Goal: Task Accomplishment & Management: Manage account settings

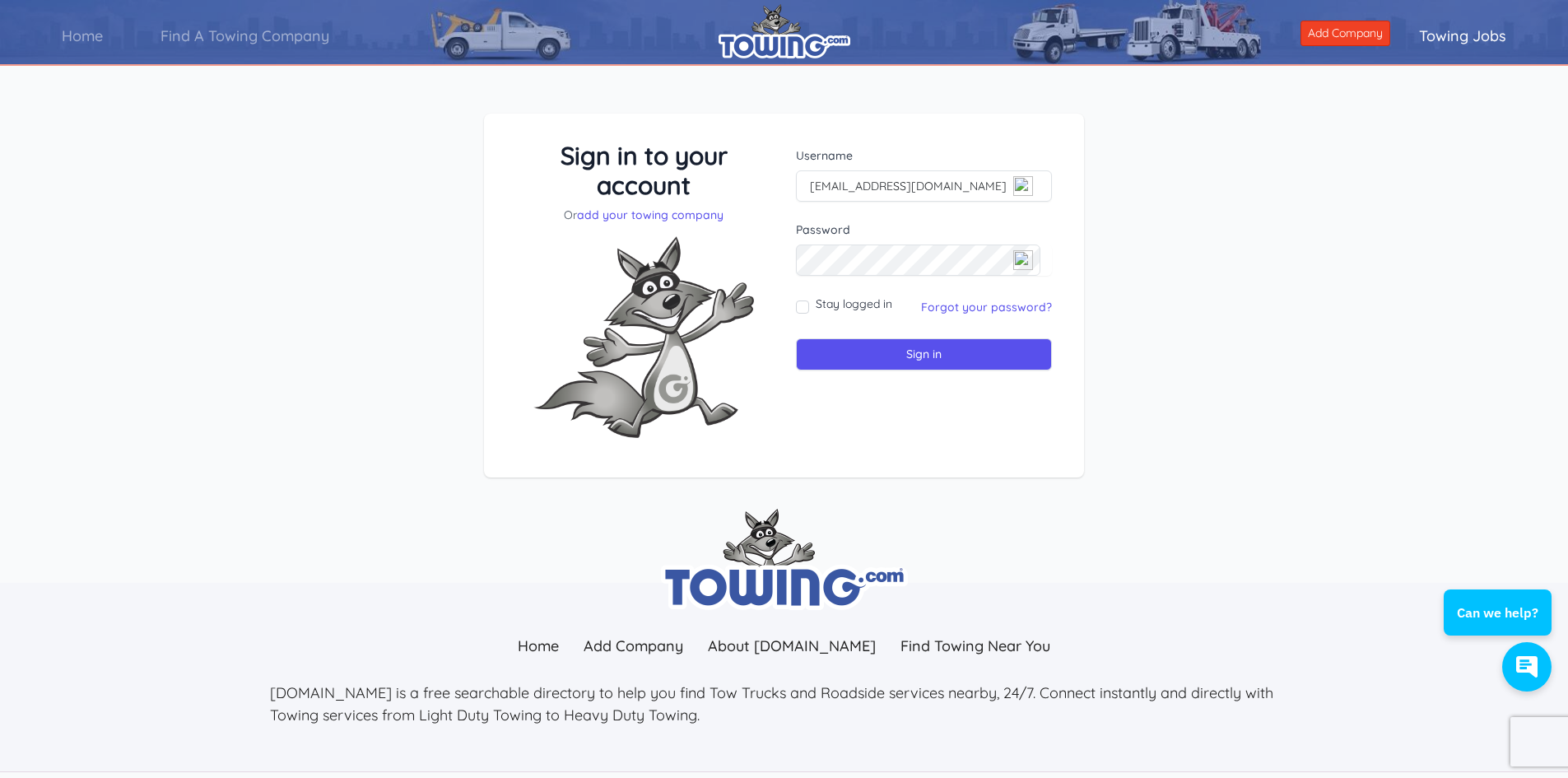
type input "Djtowing2@gmail.com"
click at [1140, 284] on div "Sign in to your account Or add your towing company Username Djtowing2@gmail.com…" at bounding box center [784, 309] width 1568 height 470
click at [983, 347] on input "Sign in" at bounding box center [924, 355] width 256 height 32
click at [980, 300] on link "Forgot your password?" at bounding box center [986, 307] width 131 height 15
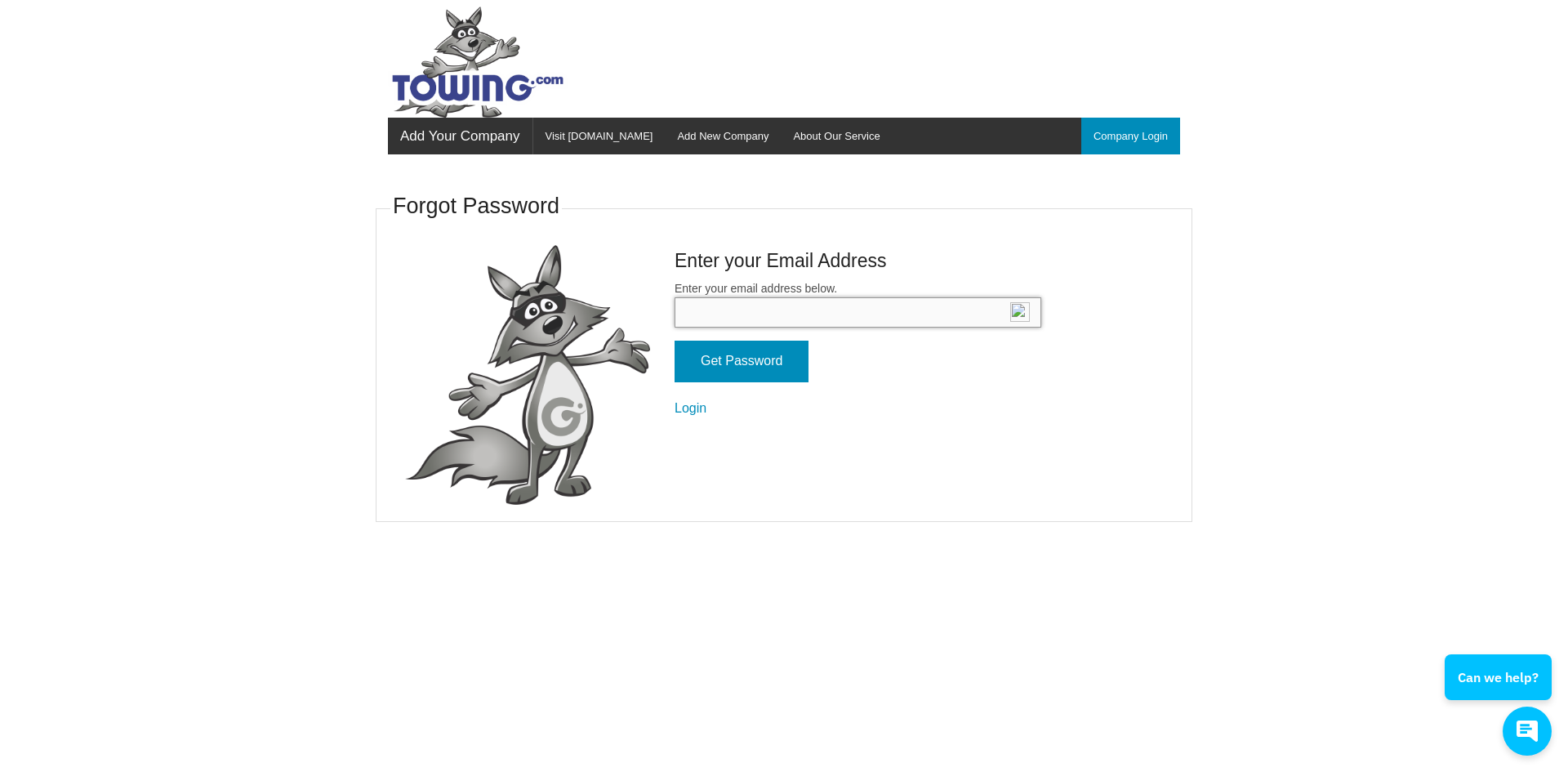
click at [791, 307] on input "Enter your email address below." at bounding box center [858, 312] width 367 height 30
type input "djtowing2@gmail.com"
click at [782, 364] on input "Get Password" at bounding box center [741, 361] width 134 height 42
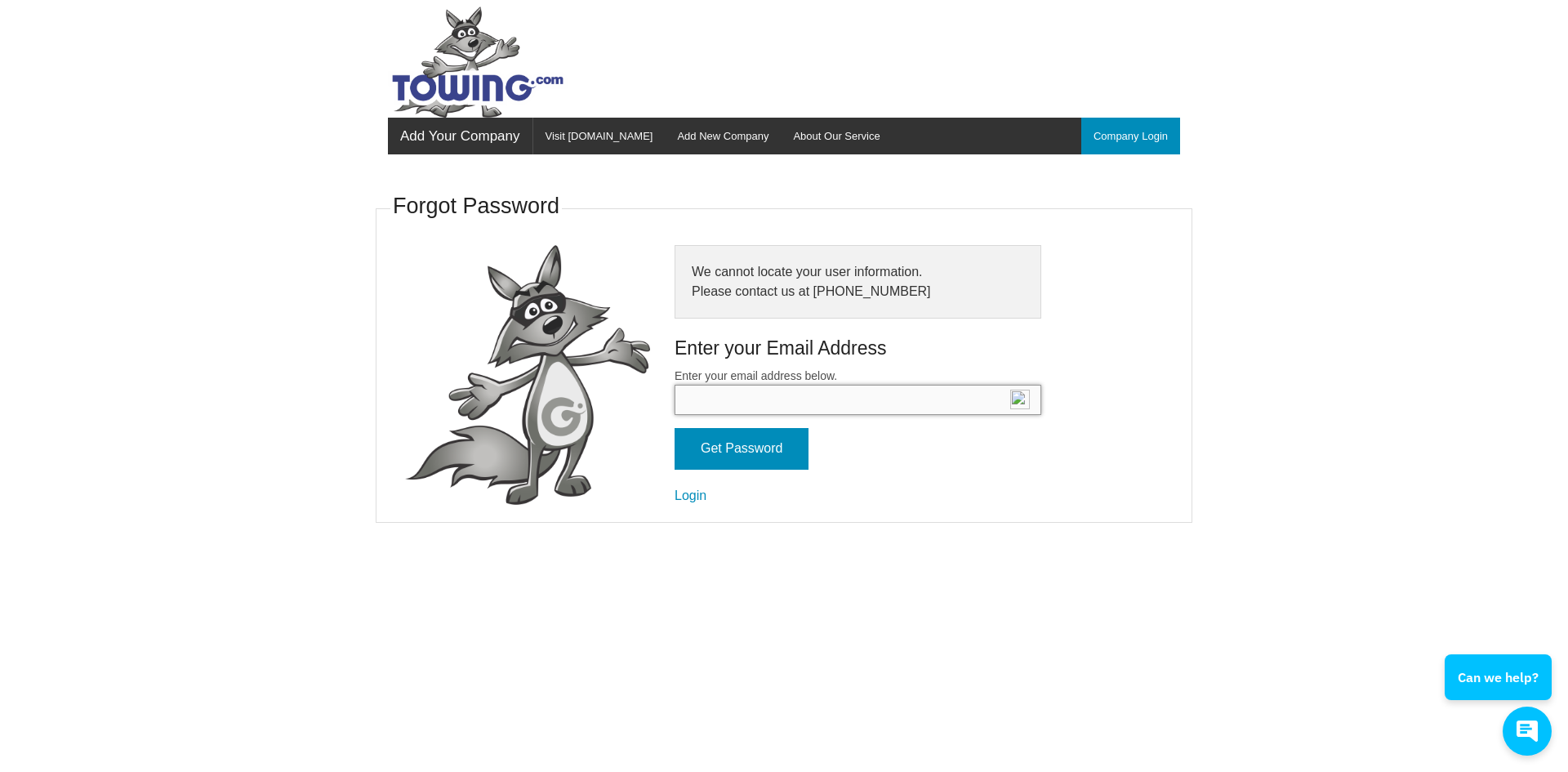
click at [756, 393] on input "Enter your email address below." at bounding box center [858, 400] width 367 height 30
type input "[EMAIL_ADDRESS][DOMAIN_NAME]"
click at [762, 436] on input "Get Password" at bounding box center [741, 448] width 134 height 42
click at [701, 398] on input "Enter your email address below." at bounding box center [858, 400] width 367 height 30
type input "djtowing2@gmail.com"
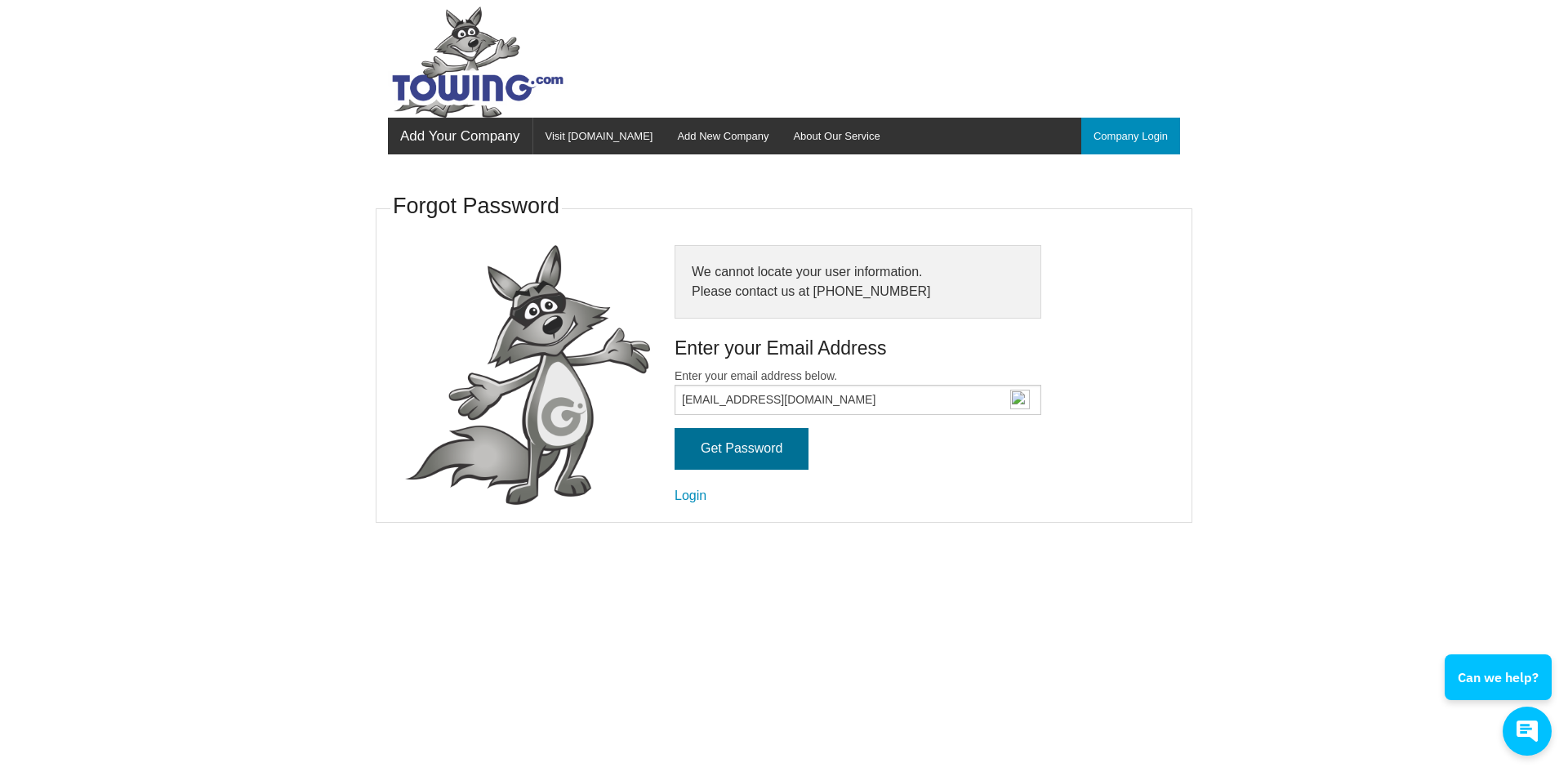
click at [767, 453] on input "Get Password" at bounding box center [741, 448] width 134 height 42
click at [1156, 136] on link "Company Login" at bounding box center [1130, 135] width 99 height 36
